Goal: Information Seeking & Learning: Learn about a topic

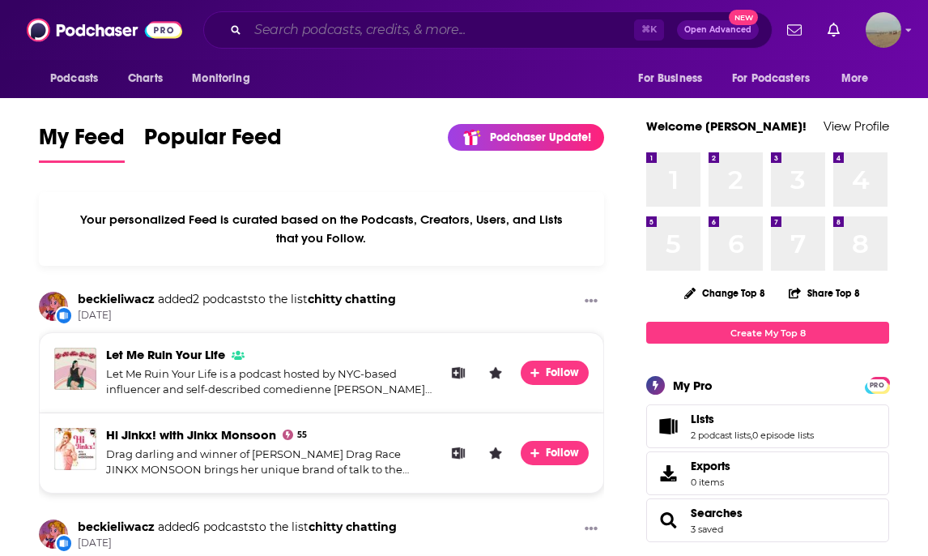
click at [296, 34] on input "Search podcasts, credits, & more..." at bounding box center [441, 30] width 386 height 26
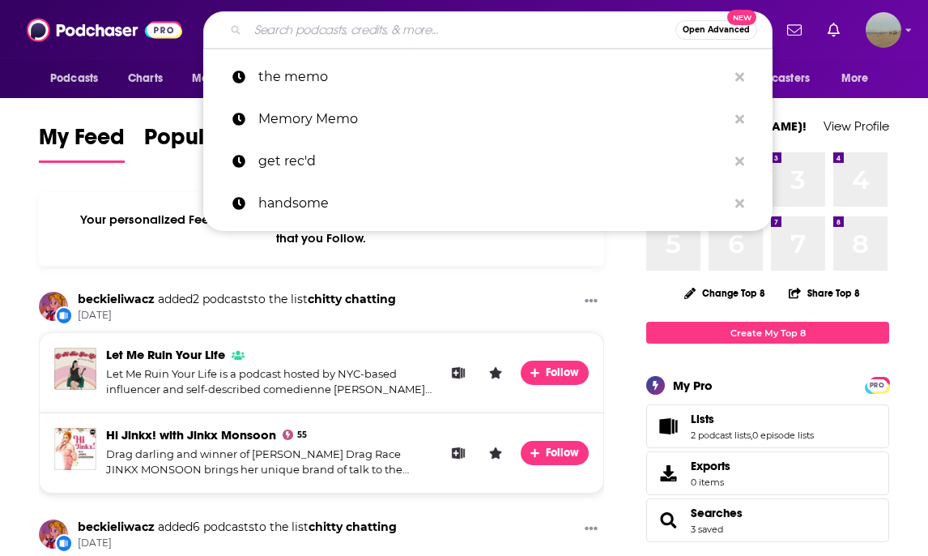
paste input "Book Off! Podcast – author interview format"
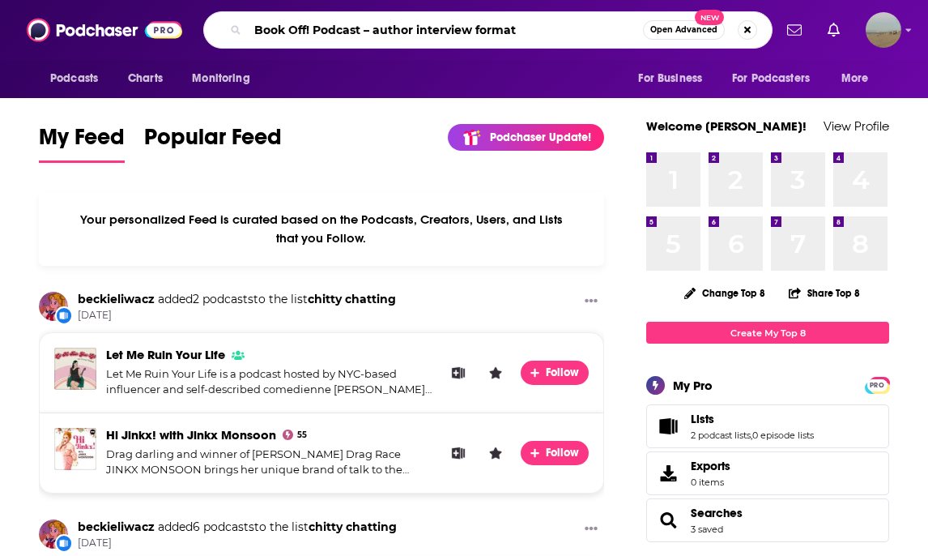
drag, startPoint x: 363, startPoint y: 28, endPoint x: 596, endPoint y: 28, distance: 233.2
click at [594, 28] on input "Book Off! Podcast – author interview format" at bounding box center [445, 30] width 395 height 26
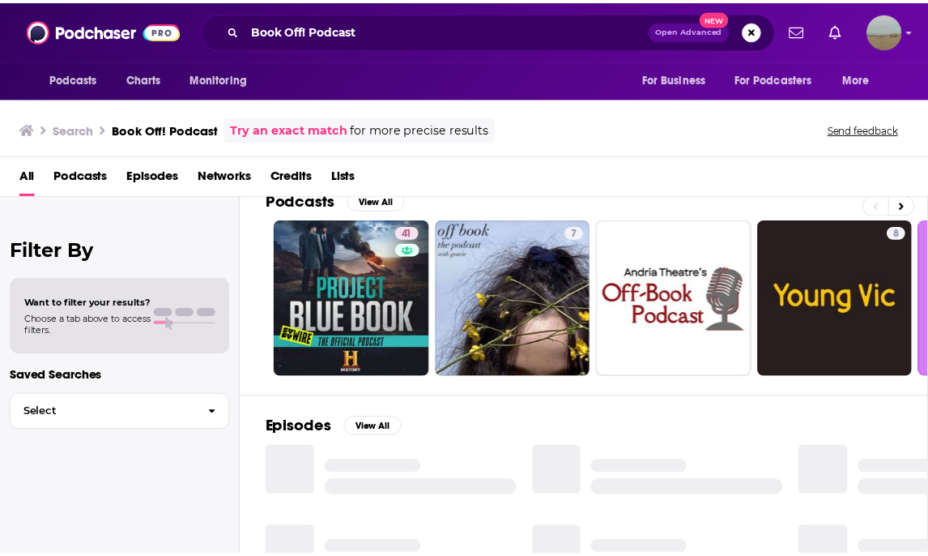
scroll to position [23, 0]
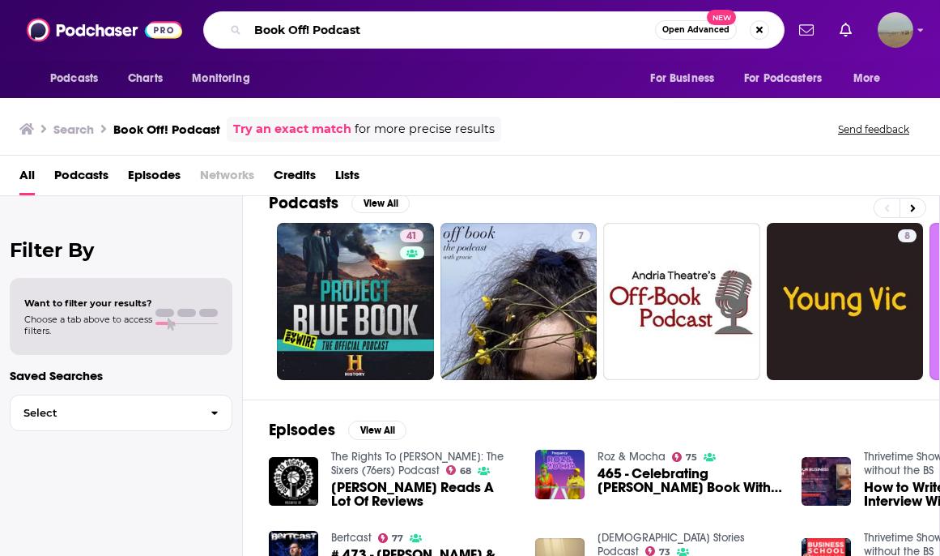
drag, startPoint x: 314, startPoint y: 31, endPoint x: 418, endPoint y: 31, distance: 103.7
click at [418, 31] on input "Book Off! Podcast" at bounding box center [451, 30] width 407 height 26
type input "Book Off!"
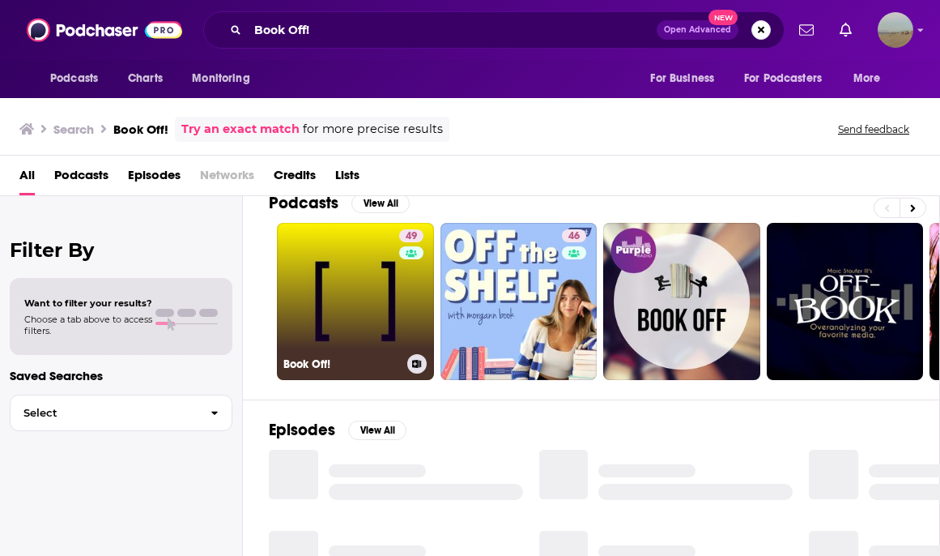
click at [343, 310] on link "49 Book Off!" at bounding box center [355, 301] width 157 height 157
